Goal: Task Accomplishment & Management: Complete application form

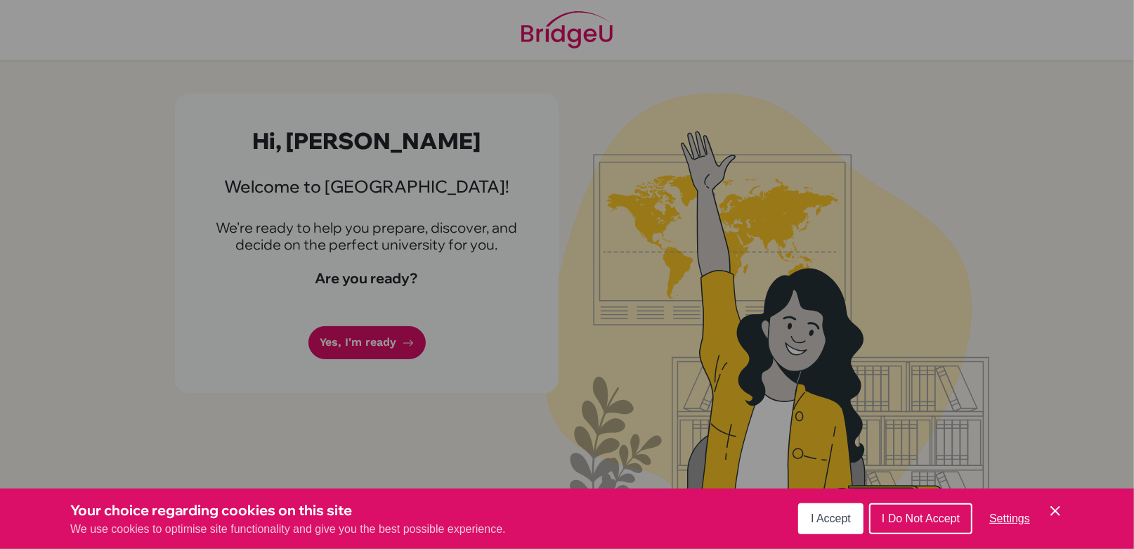
click at [852, 517] on button "I Accept" at bounding box center [830, 518] width 65 height 31
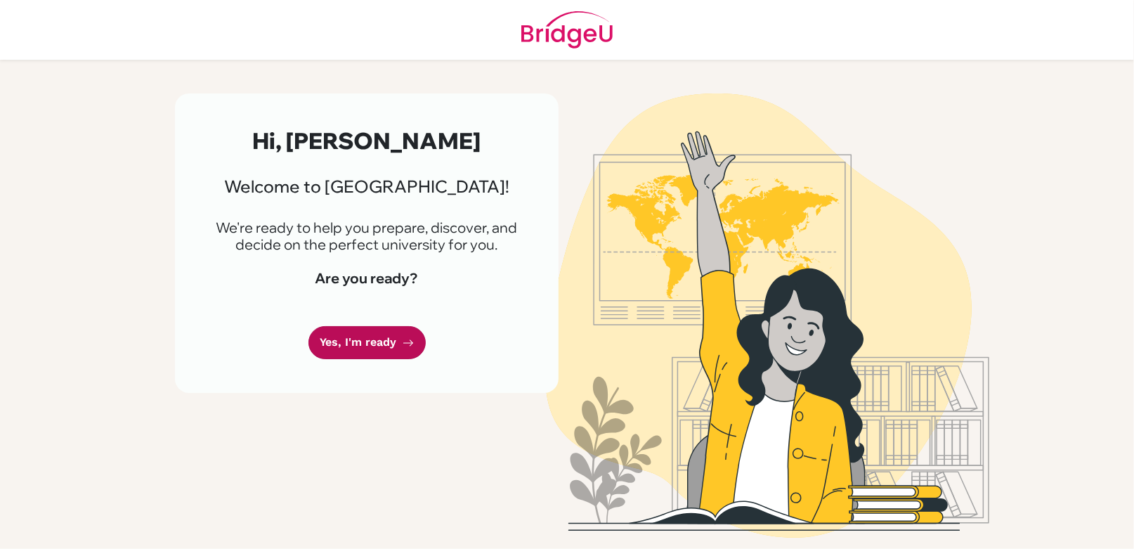
click at [412, 332] on link "Yes, I'm ready" at bounding box center [367, 342] width 117 height 33
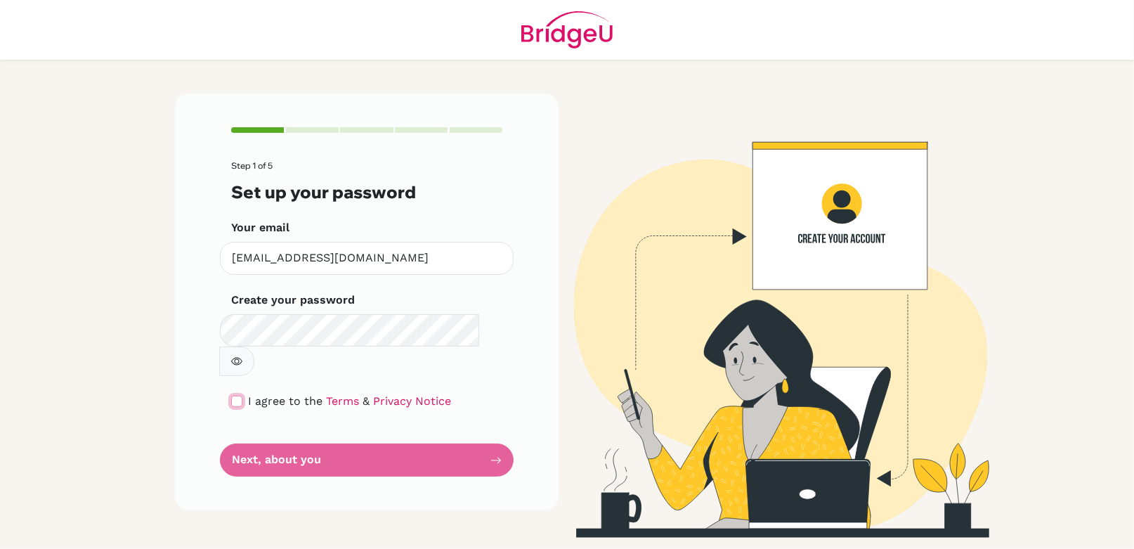
click at [241, 396] on input "checkbox" at bounding box center [236, 401] width 11 height 11
checkbox input "true"
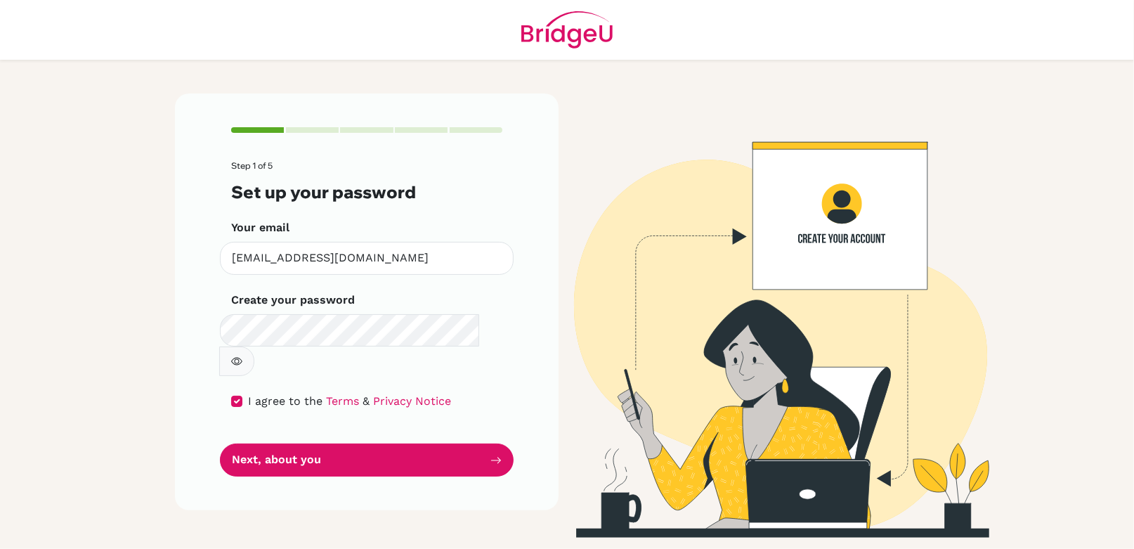
click at [242, 356] on icon "button" at bounding box center [236, 361] width 11 height 11
click at [241, 357] on icon "button" at bounding box center [236, 361] width 10 height 9
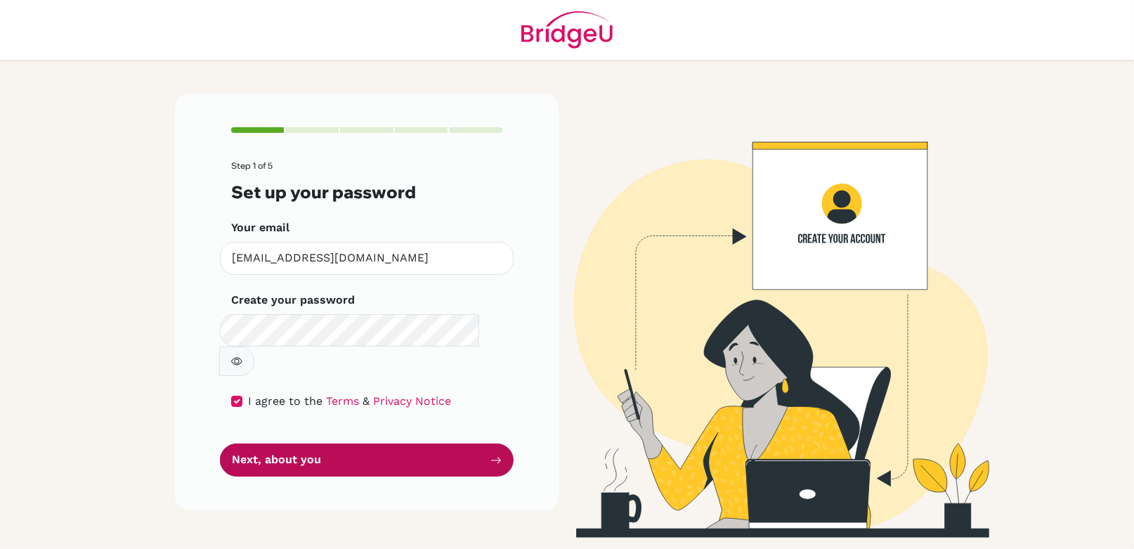
click at [390, 443] on button "Next, about you" at bounding box center [367, 459] width 294 height 33
